Goal: Transaction & Acquisition: Purchase product/service

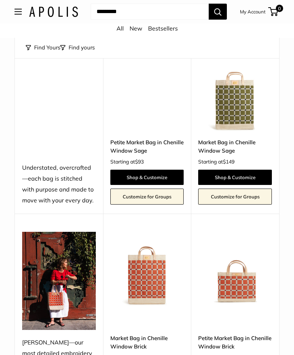
scroll to position [2153, 0]
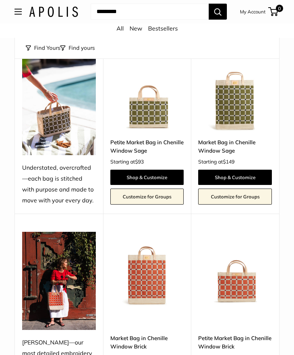
click at [234, 355] on div "Upgrade: Next Day Fulfillment Customizable Text Sturdy & Spill Resistant New Pe…" at bounding box center [235, 312] width 88 height 196
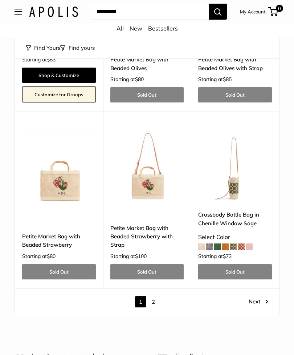
click at [154, 296] on link "2" at bounding box center [153, 301] width 11 height 11
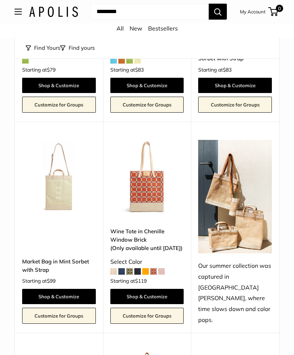
scroll to position [408, 0]
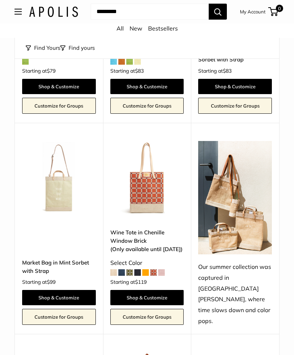
click at [154, 290] on link "Shop & Customize" at bounding box center [147, 297] width 74 height 15
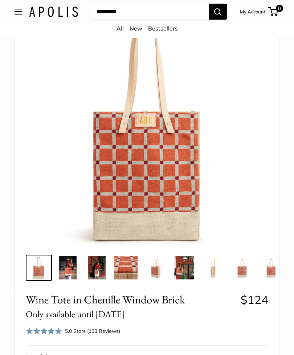
scroll to position [70, 0]
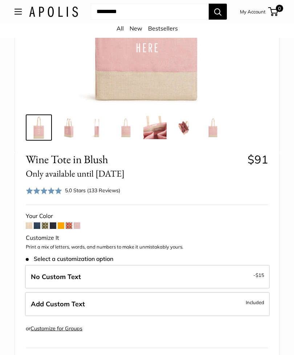
scroll to position [193, 0]
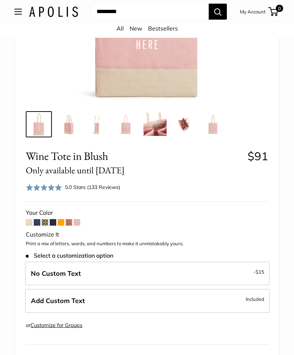
click at [44, 224] on span at bounding box center [45, 222] width 7 height 7
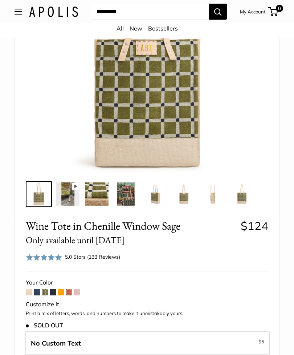
scroll to position [122, 0]
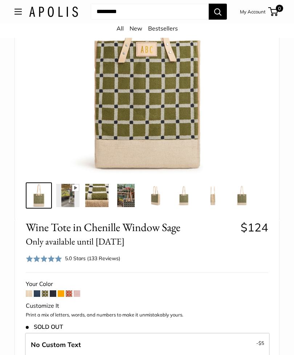
click at [69, 294] on span at bounding box center [69, 293] width 7 height 7
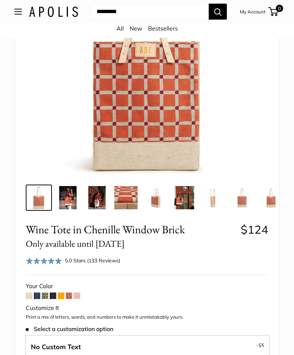
scroll to position [120, 0]
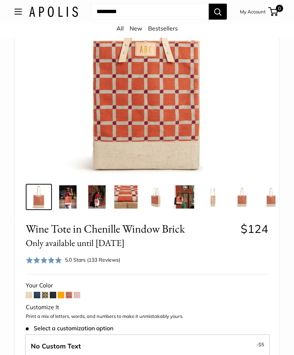
click at [77, 293] on span at bounding box center [77, 295] width 7 height 7
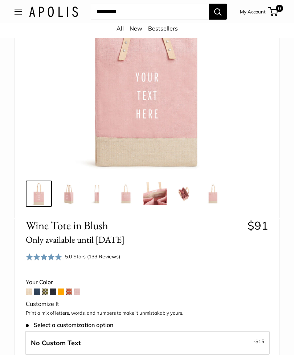
scroll to position [124, 0]
click at [64, 288] on span at bounding box center [61, 291] width 7 height 7
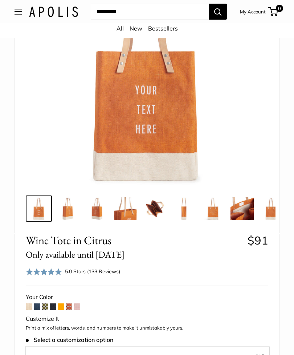
scroll to position [117, 0]
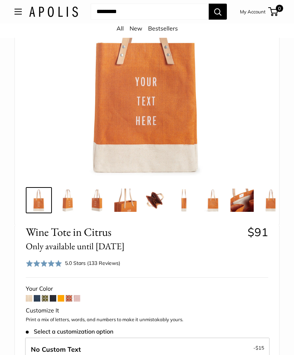
click at [40, 295] on span at bounding box center [37, 298] width 7 height 7
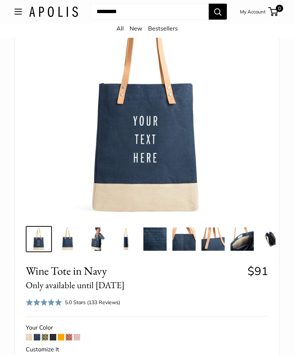
click at [31, 334] on span at bounding box center [29, 337] width 7 height 7
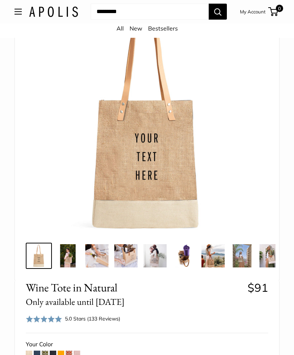
scroll to position [73, 0]
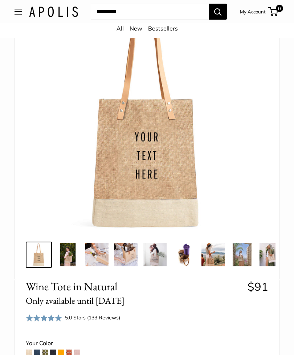
click at [56, 353] on span at bounding box center [53, 353] width 7 height 7
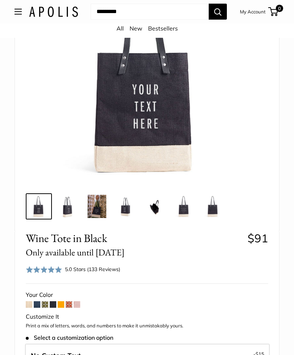
scroll to position [113, 0]
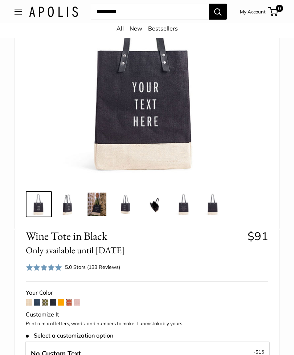
click at [62, 301] on span at bounding box center [61, 302] width 7 height 7
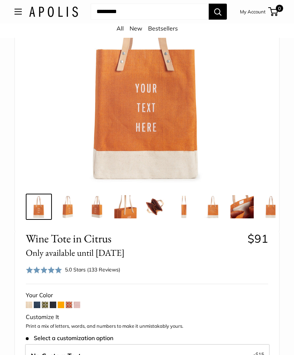
scroll to position [112, 0]
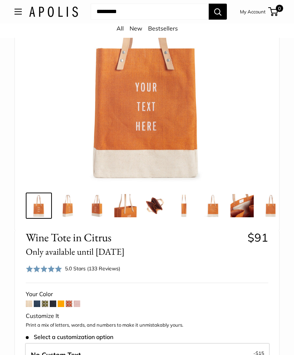
click at [70, 300] on span at bounding box center [69, 303] width 7 height 7
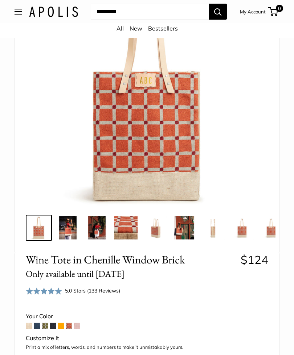
scroll to position [90, 0]
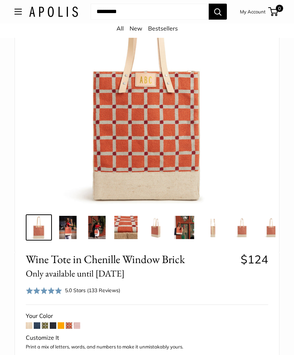
click at [80, 322] on span at bounding box center [77, 325] width 7 height 7
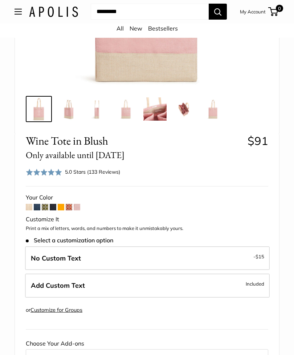
scroll to position [209, 0]
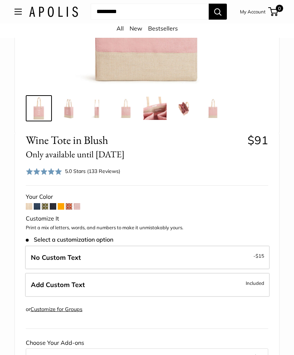
click at [102, 283] on label "Add Custom Text Included" at bounding box center [147, 285] width 245 height 24
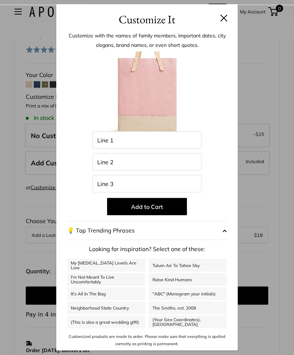
scroll to position [330, 0]
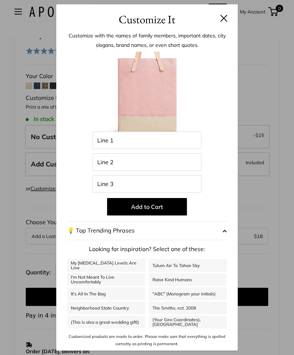
click at [213, 240] on button "💡 Top Trending Phrases" at bounding box center [147, 230] width 160 height 19
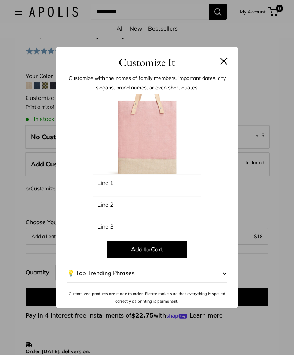
click at [231, 284] on div "Customize with the names of family members, important dates, city slogans, bran…" at bounding box center [147, 188] width 182 height 237
click at [227, 279] on span "button" at bounding box center [225, 273] width 4 height 11
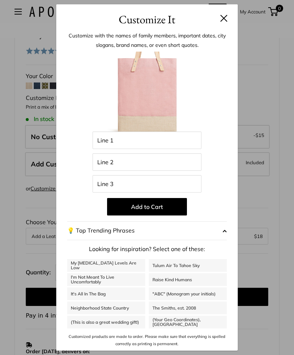
click at [115, 300] on link "It's All In The Bag" at bounding box center [106, 293] width 78 height 13
type input "********"
type input "******"
type input "***"
click at [119, 314] on link "Neighborhood State Country" at bounding box center [106, 308] width 78 height 13
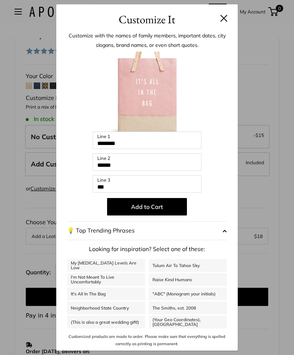
type input "**********"
type input "*****"
type input "*******"
click at [121, 286] on link "I'm Not Meant To Live Uncomfortably" at bounding box center [106, 279] width 78 height 13
type input "**********"
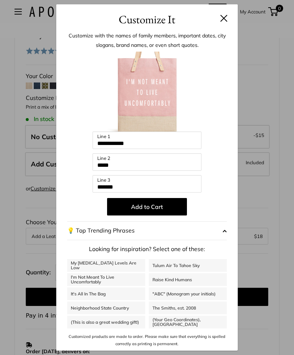
type input "*******"
type input "**********"
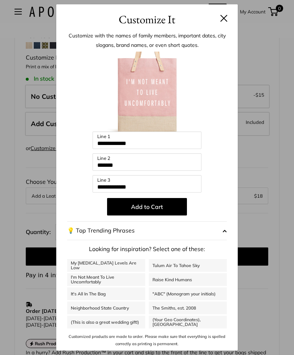
scroll to position [360, 0]
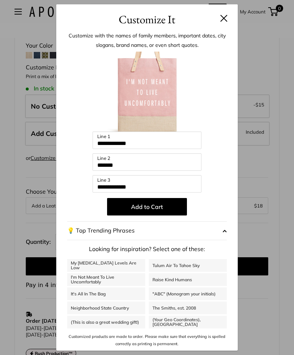
click at [178, 240] on button "💡 Top Trending Phrases" at bounding box center [147, 230] width 160 height 19
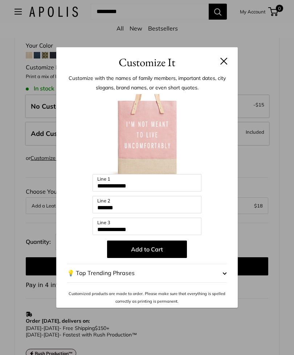
click at [141, 282] on button "💡 Top Trending Phrases" at bounding box center [147, 273] width 160 height 19
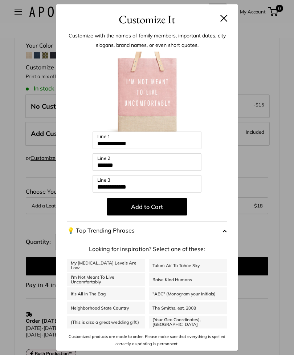
click at [225, 236] on span "button" at bounding box center [225, 230] width 4 height 11
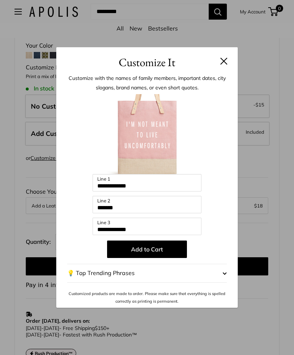
click at [222, 65] on button at bounding box center [224, 60] width 7 height 7
